Goal: Task Accomplishment & Management: Complete application form

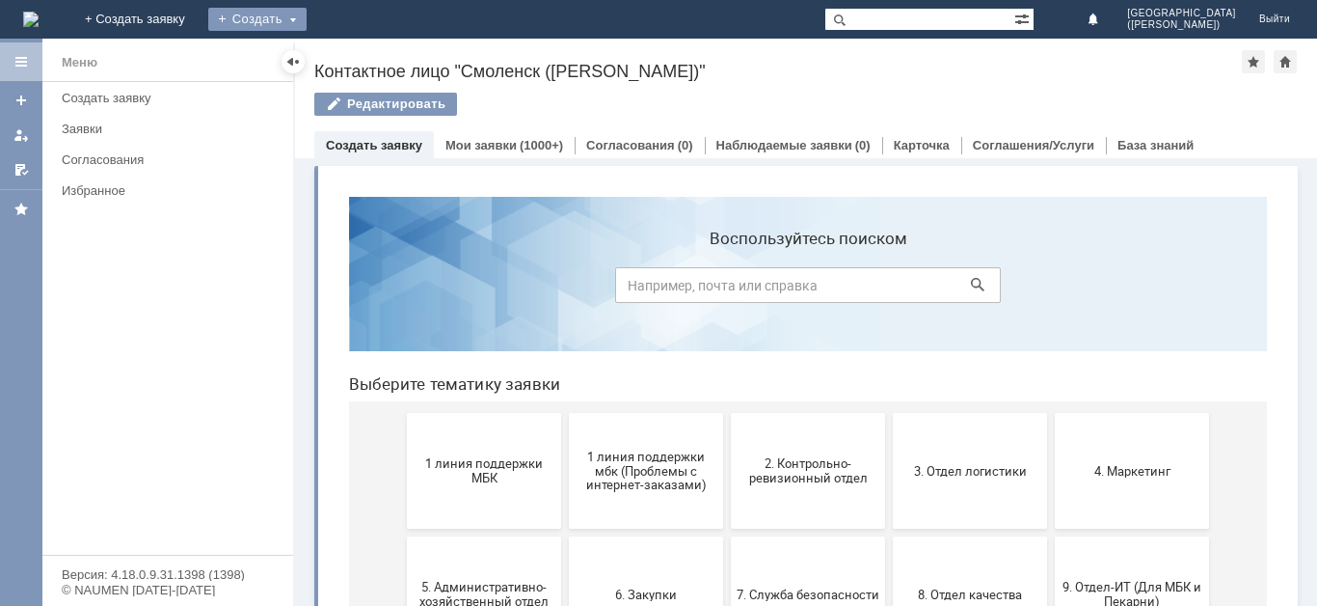
click at [307, 27] on div "Создать" at bounding box center [257, 19] width 98 height 23
click at [307, 19] on div "Создать" at bounding box center [257, 19] width 98 height 23
click at [359, 61] on link "Заявка" at bounding box center [285, 57] width 147 height 23
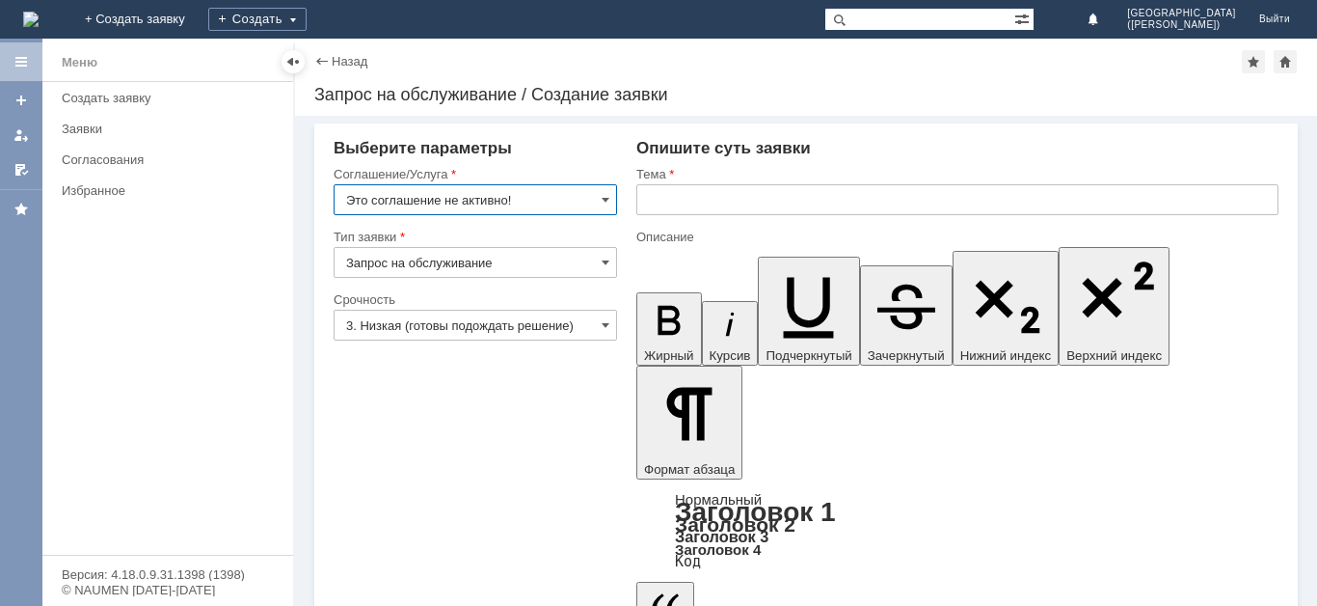
click at [588, 199] on input "Это соглашение не активно!" at bounding box center [476, 199] width 284 height 31
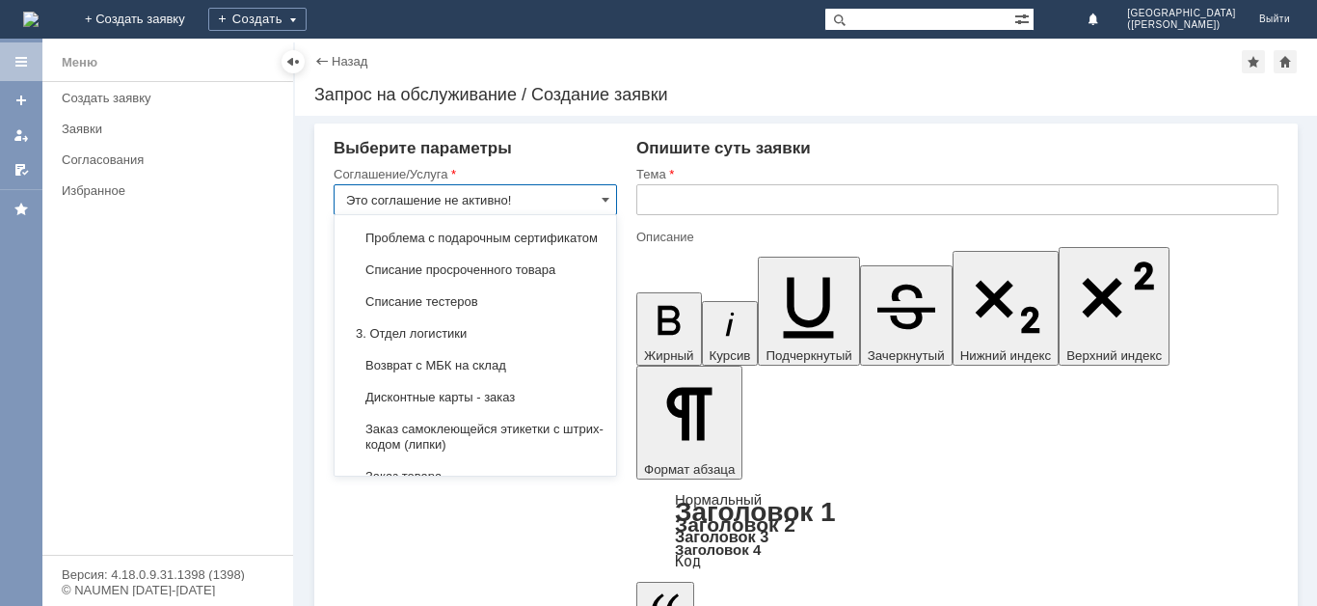
scroll to position [505, 0]
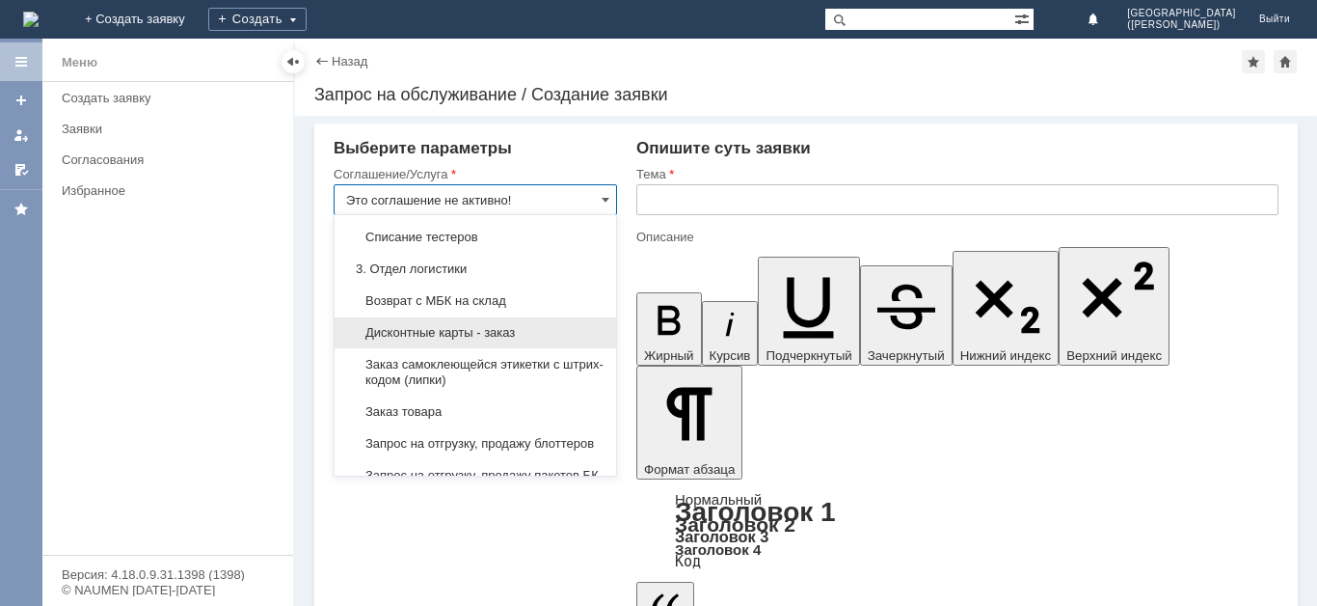
click at [541, 340] on span "Дисконтные карты - заказ" at bounding box center [475, 332] width 258 height 15
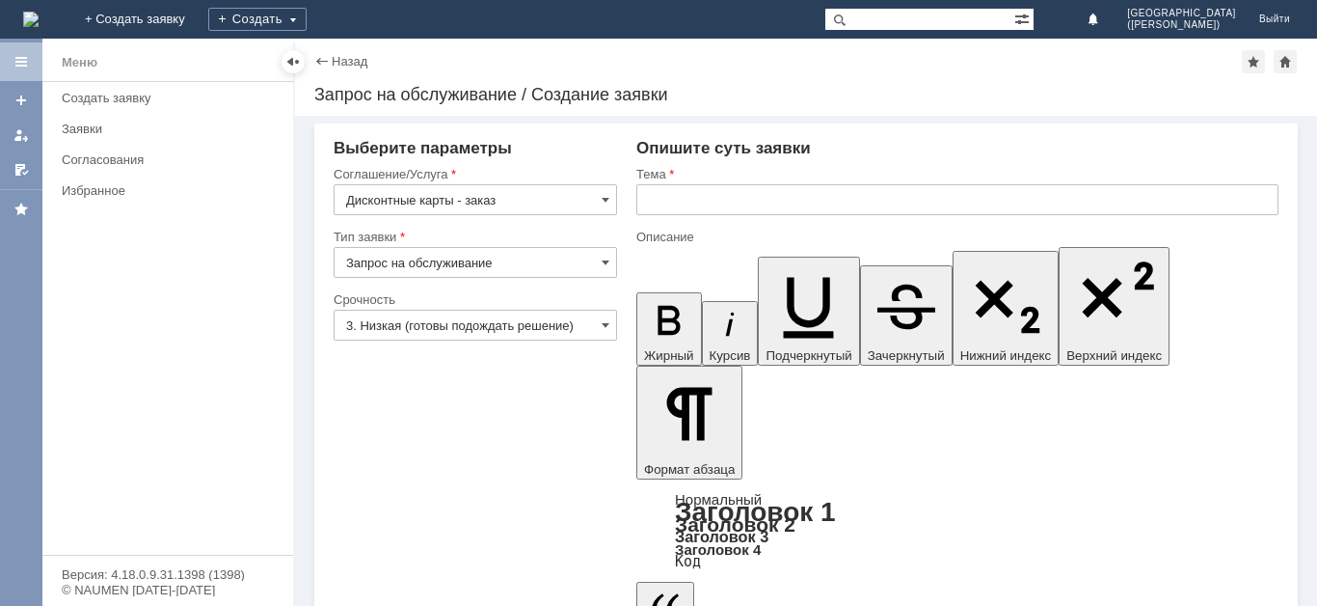
type input "Дисконтные карты - заказ"
click at [481, 331] on input "3. Низкая (готовы подождать решение)" at bounding box center [476, 325] width 284 height 31
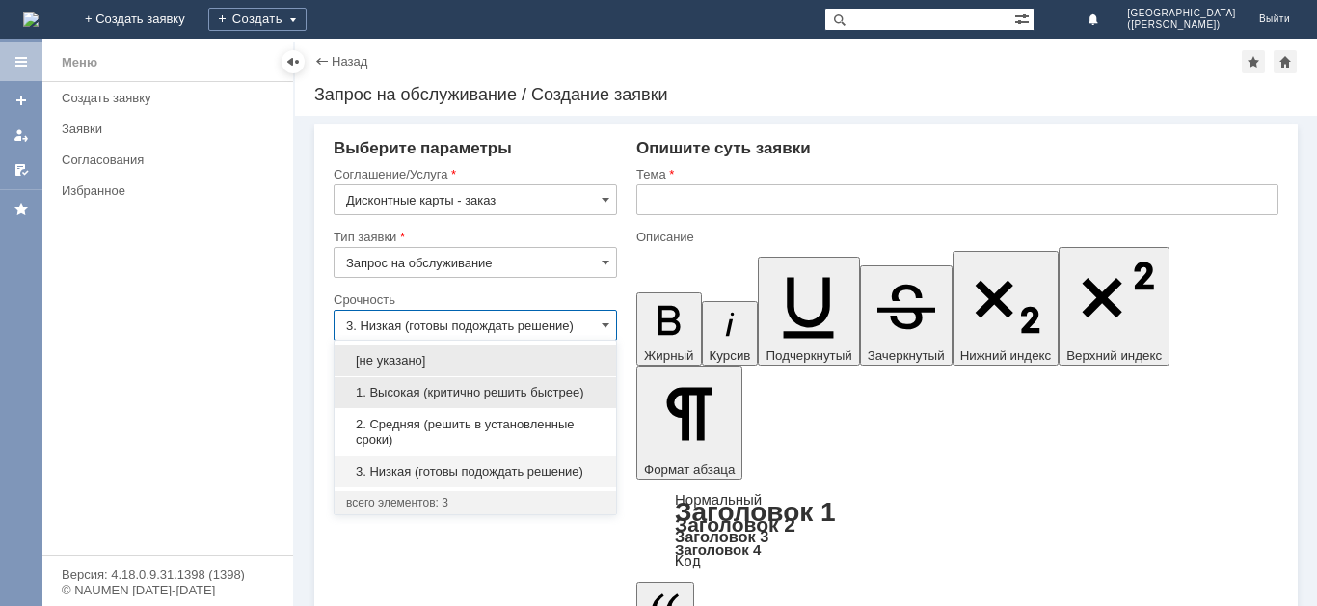
click at [483, 396] on span "1. Высокая (критично решить быстрее)" at bounding box center [475, 392] width 258 height 15
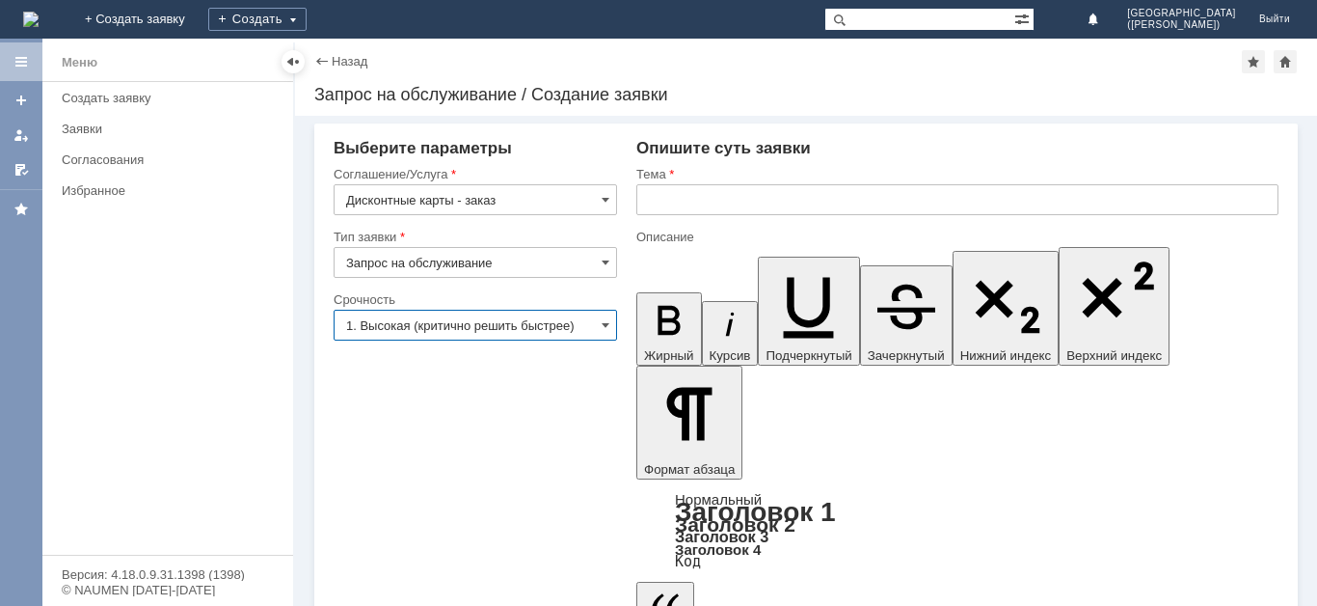
click at [779, 220] on div at bounding box center [957, 222] width 642 height 14
type input "1. Высокая (критично решить быстрее)"
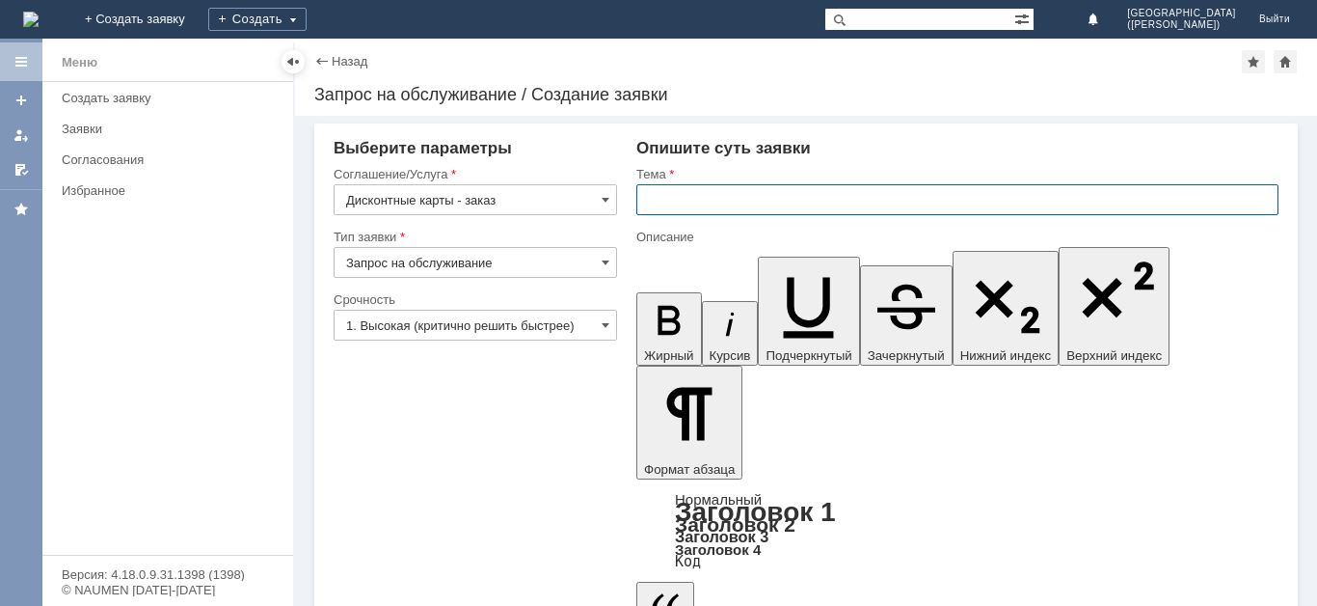
click at [775, 213] on input "text" at bounding box center [957, 199] width 642 height 31
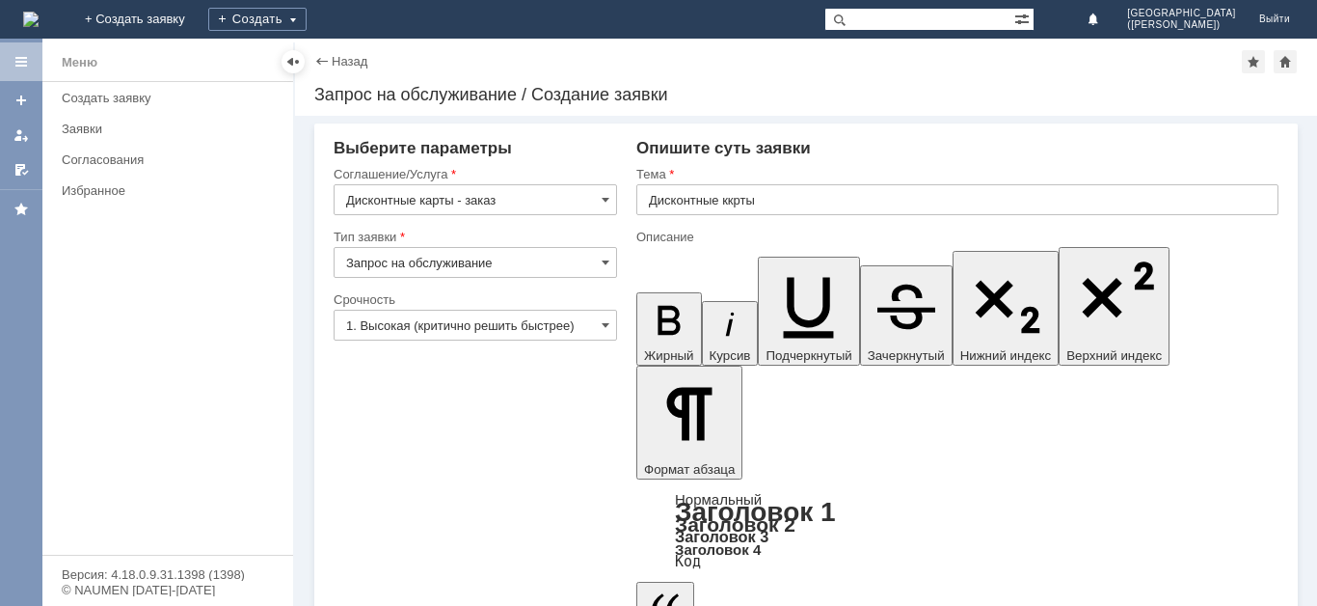
click at [736, 199] on input "Дисконтные ккрты" at bounding box center [957, 199] width 642 height 31
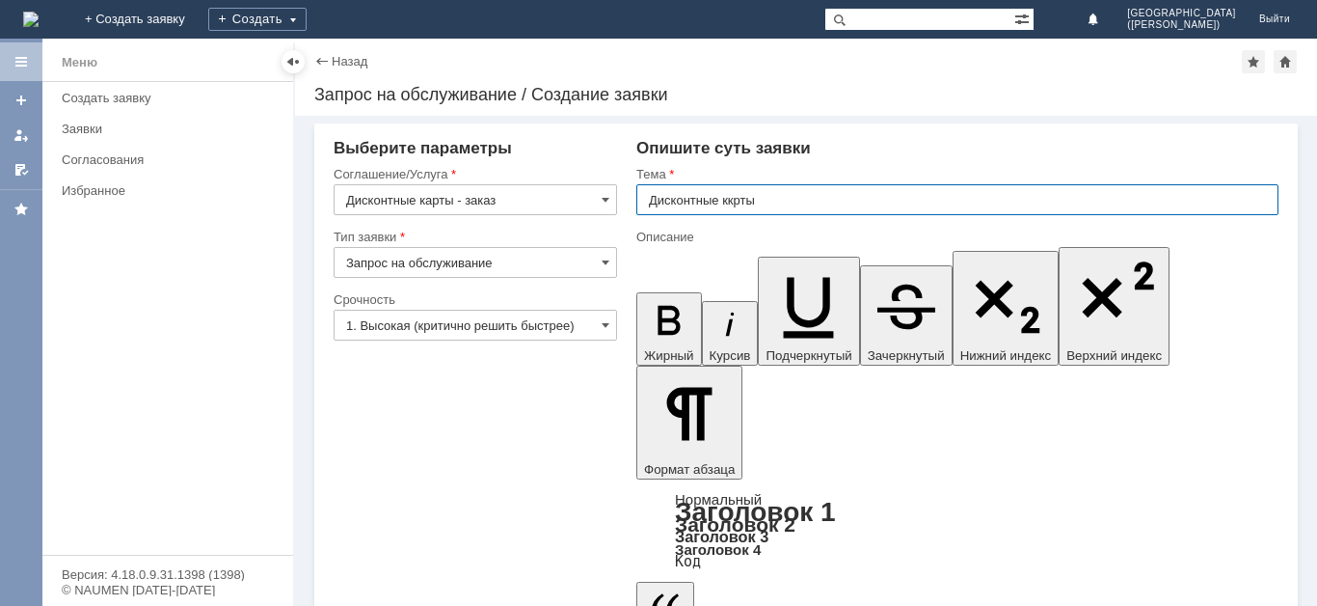
click at [740, 201] on input "Дисконтные ккрты" at bounding box center [957, 199] width 642 height 31
type input "Дисконтные карты"
